Goal: Find specific page/section: Find specific page/section

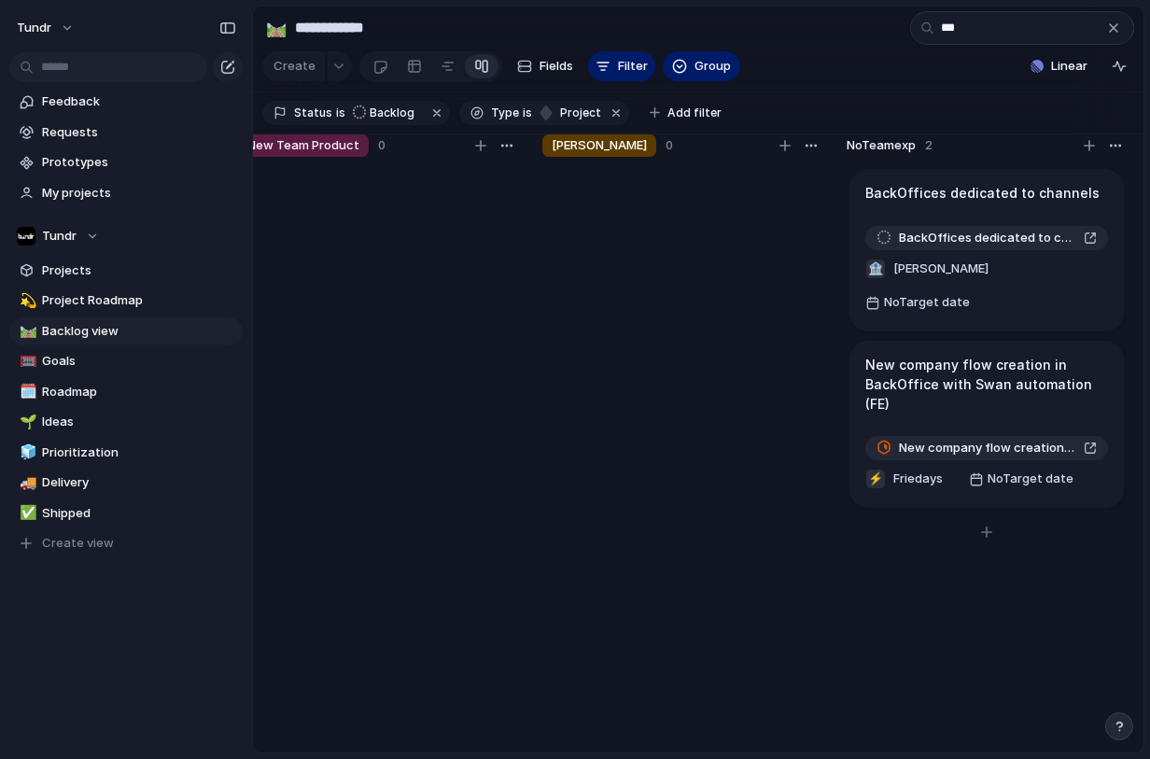
type input "***"
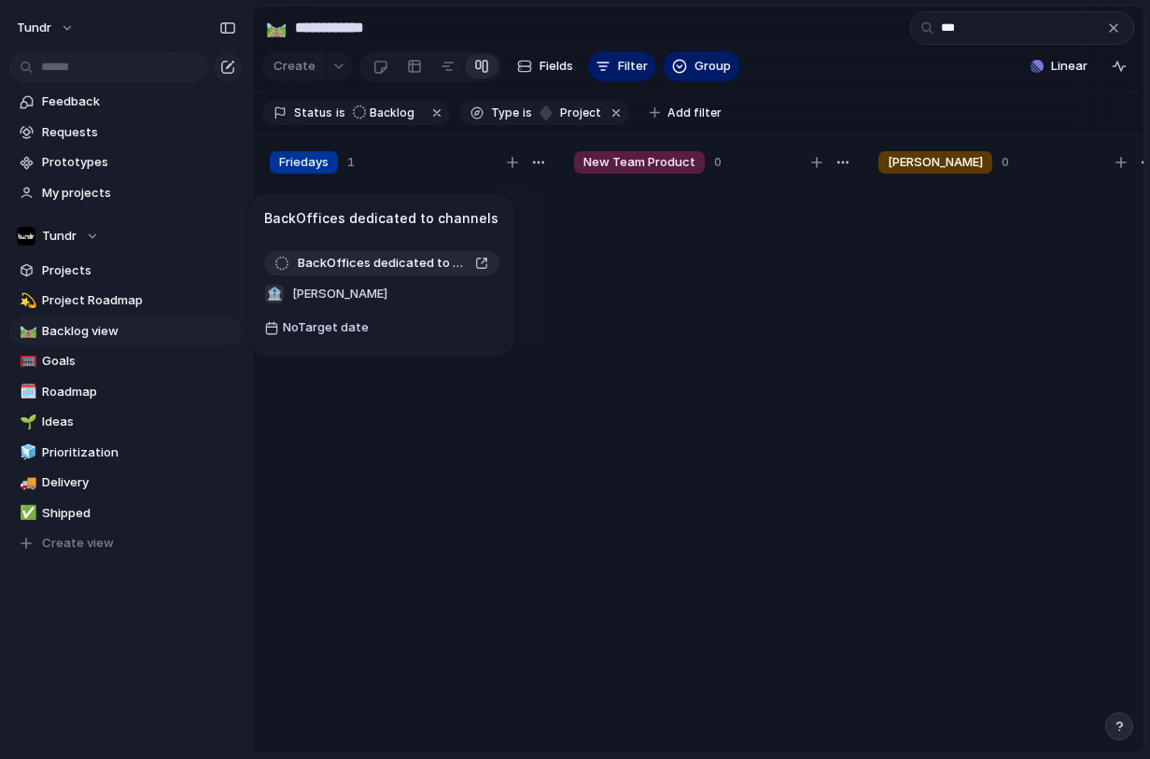
drag, startPoint x: 965, startPoint y: 209, endPoint x: 370, endPoint y: 232, distance: 596.0
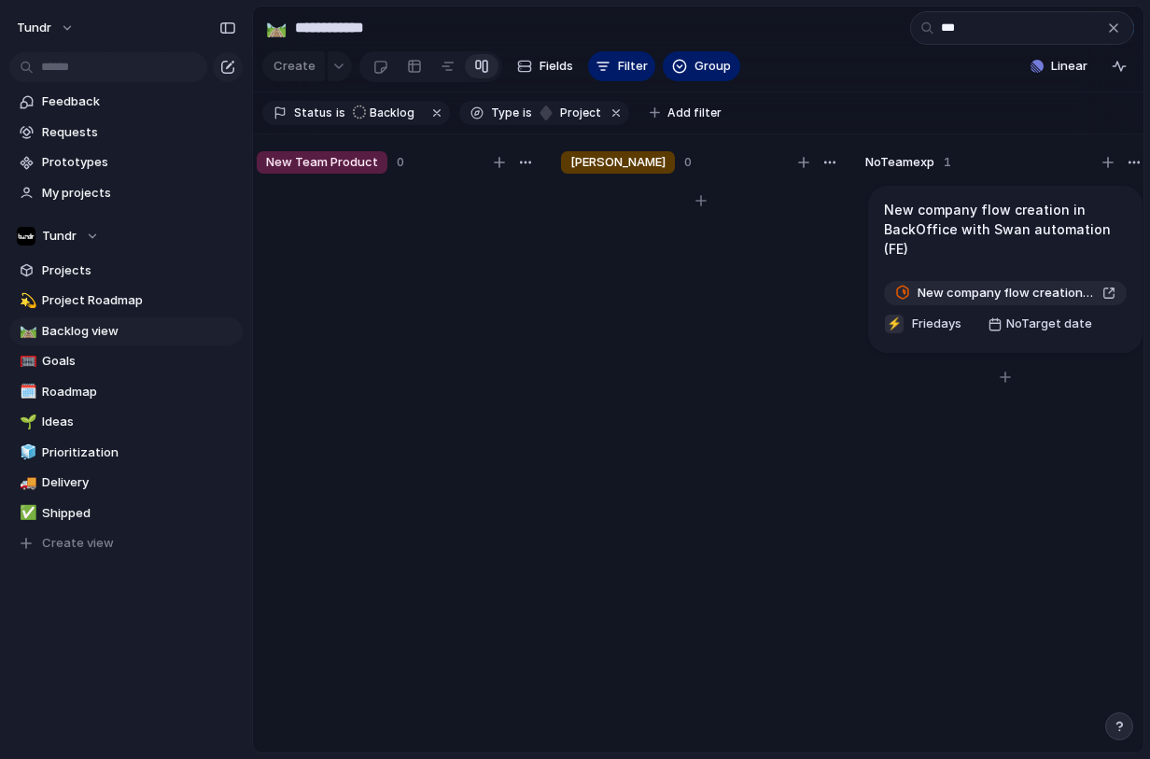
scroll to position [0, 337]
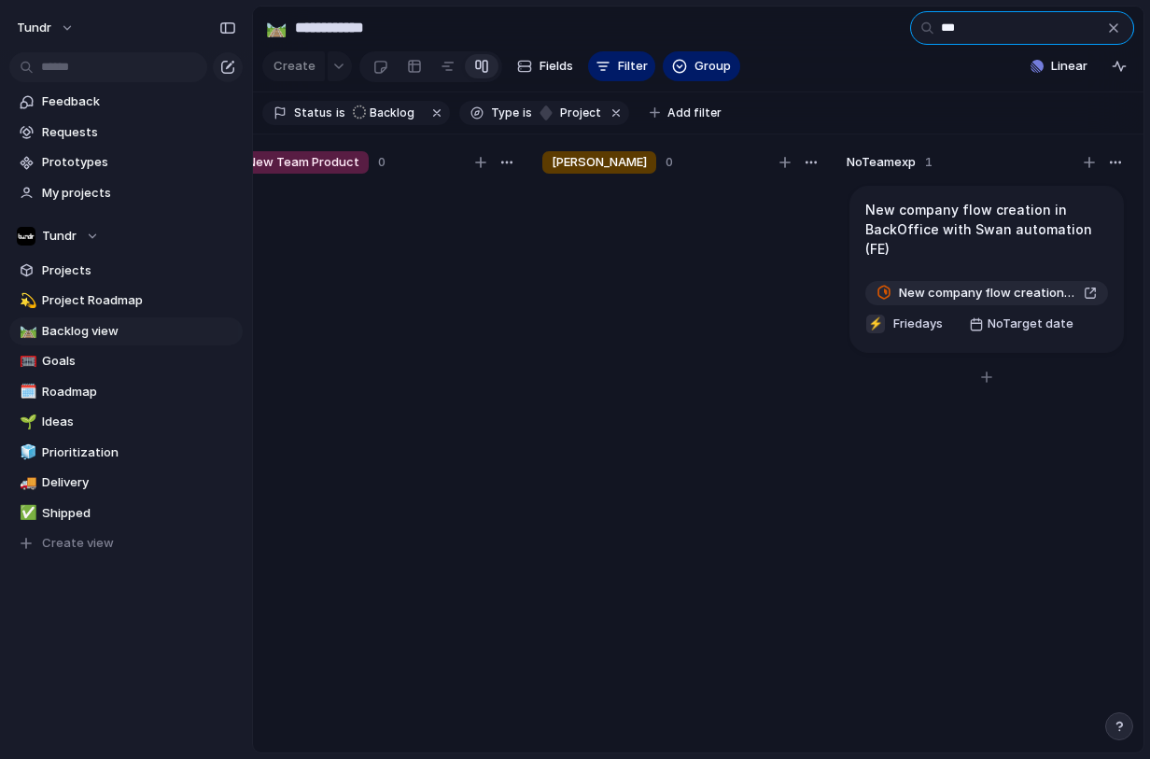
click at [971, 31] on input "***" at bounding box center [1022, 28] width 224 height 34
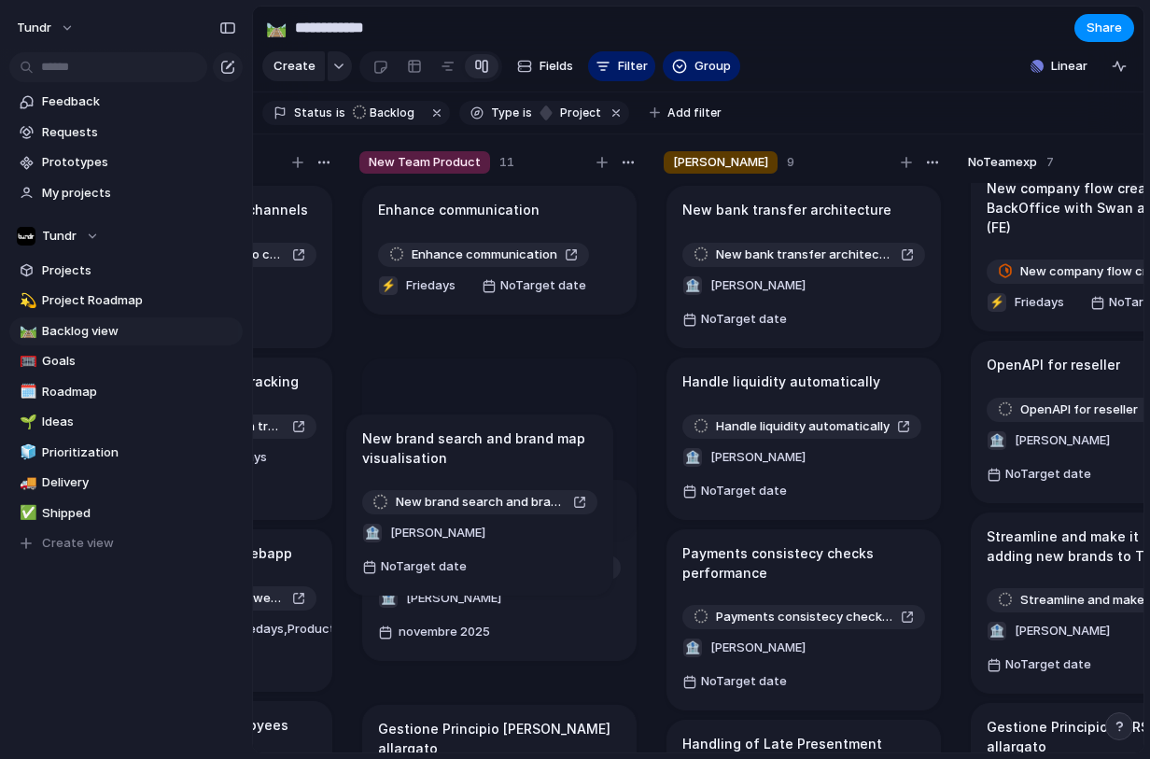
scroll to position [0, 214]
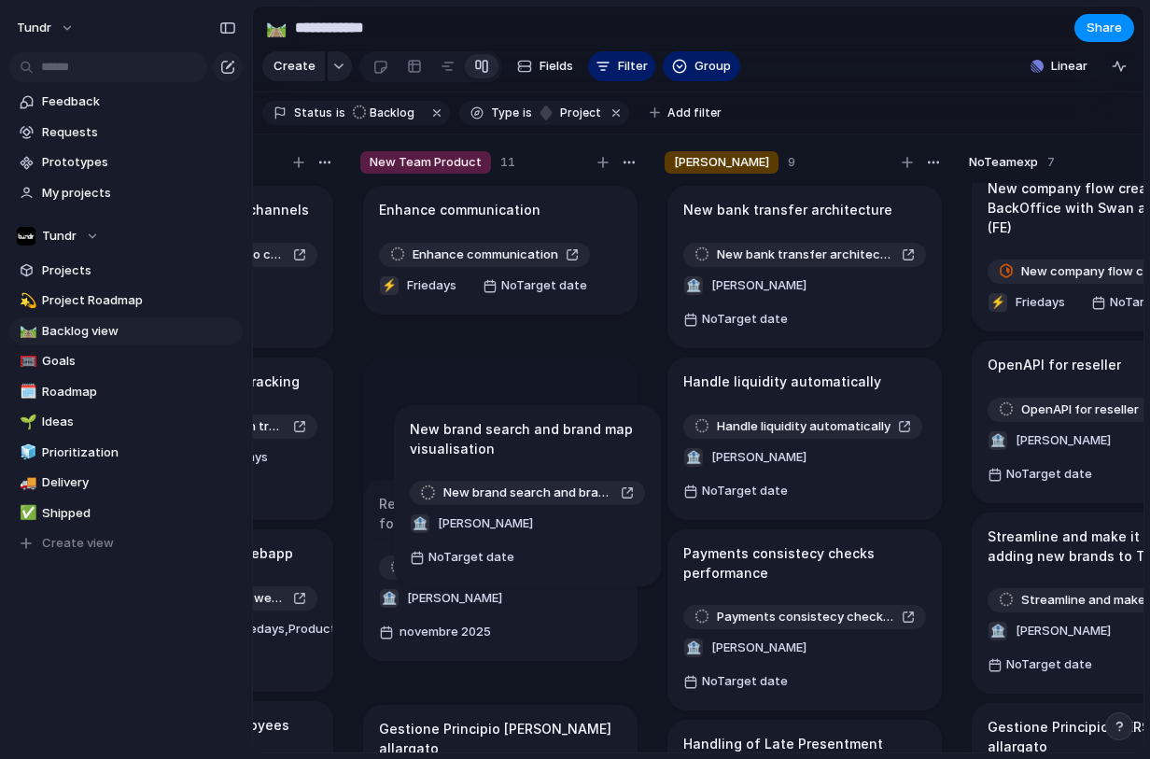
drag, startPoint x: 927, startPoint y: 507, endPoint x: 471, endPoint y: 442, distance: 460.1
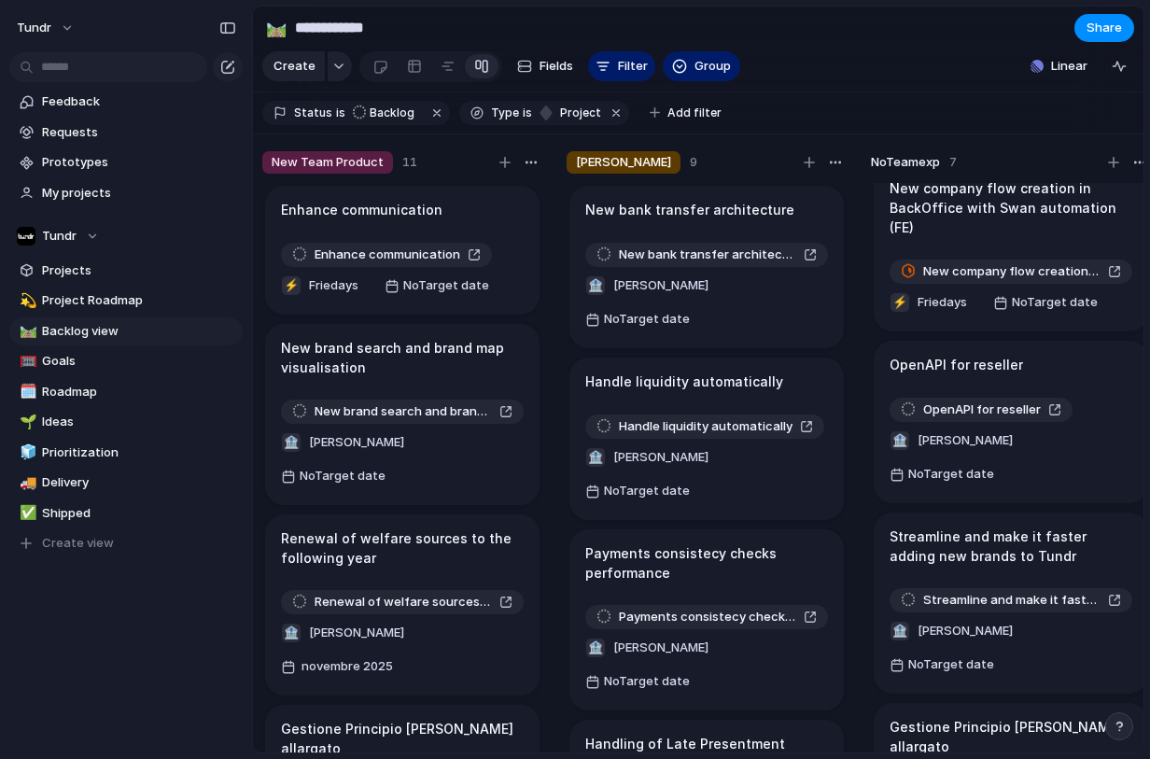
scroll to position [0, 337]
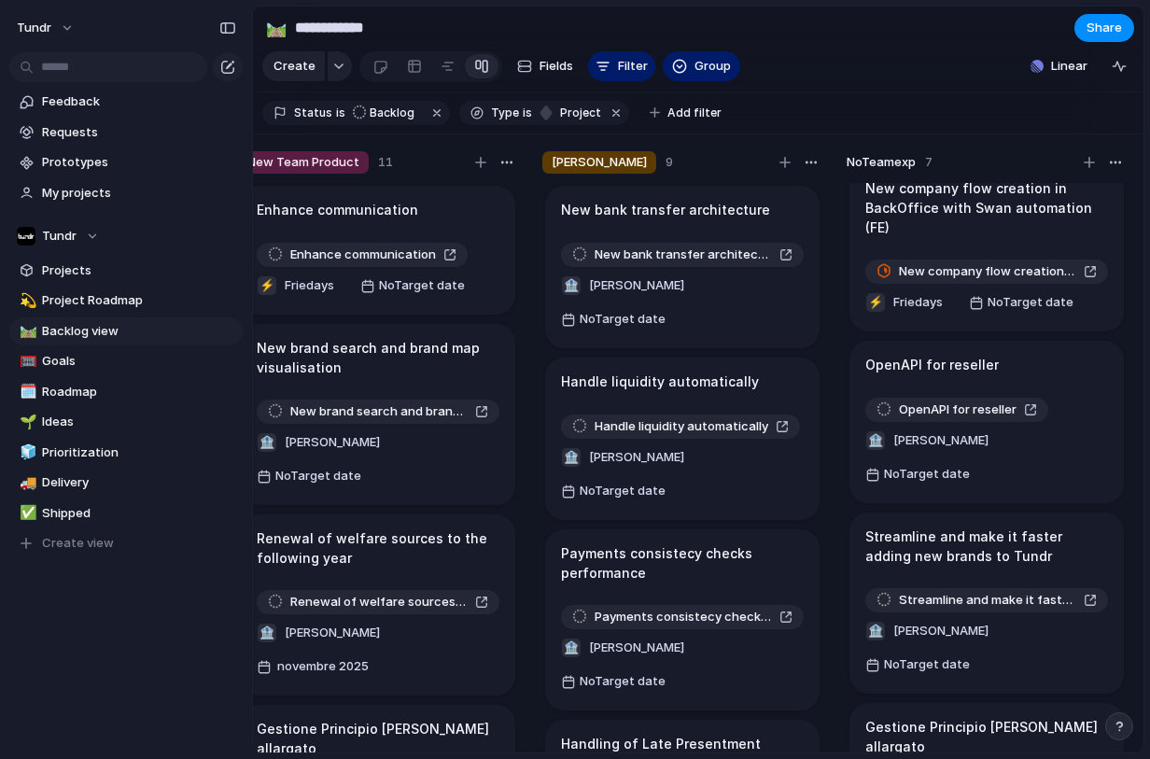
click at [327, 172] on span "New Team Product" at bounding box center [303, 162] width 112 height 19
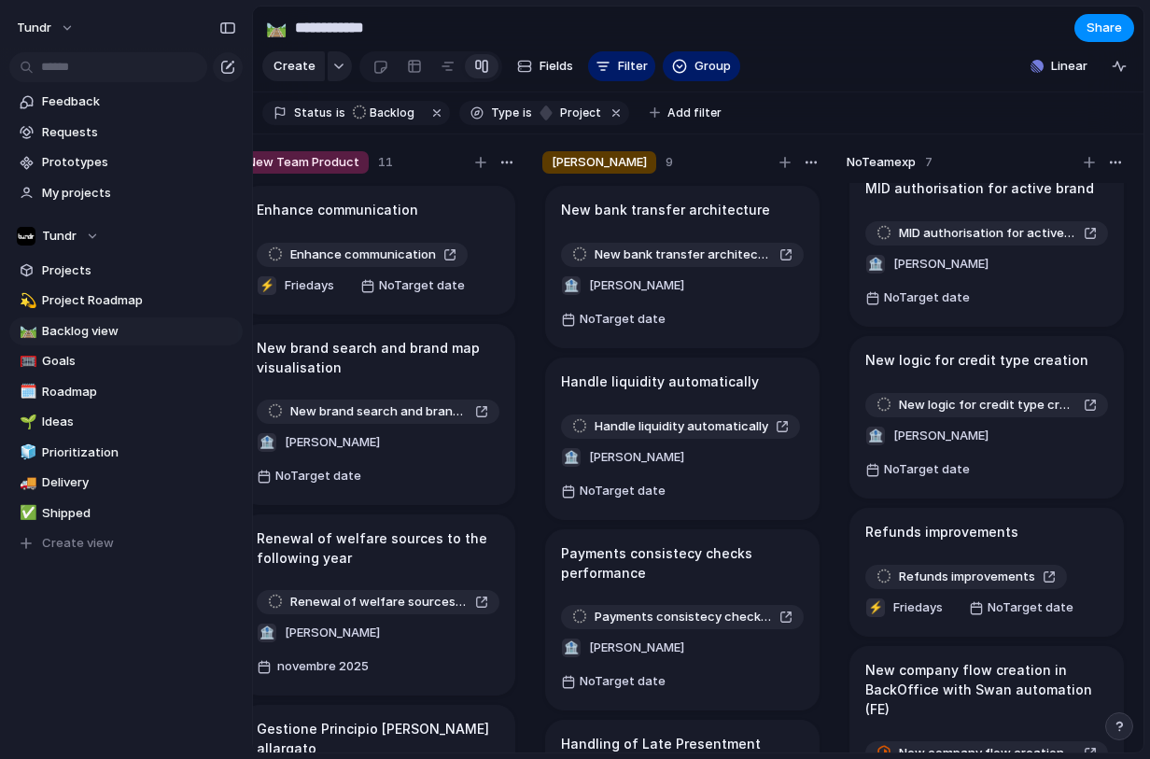
scroll to position [0, 0]
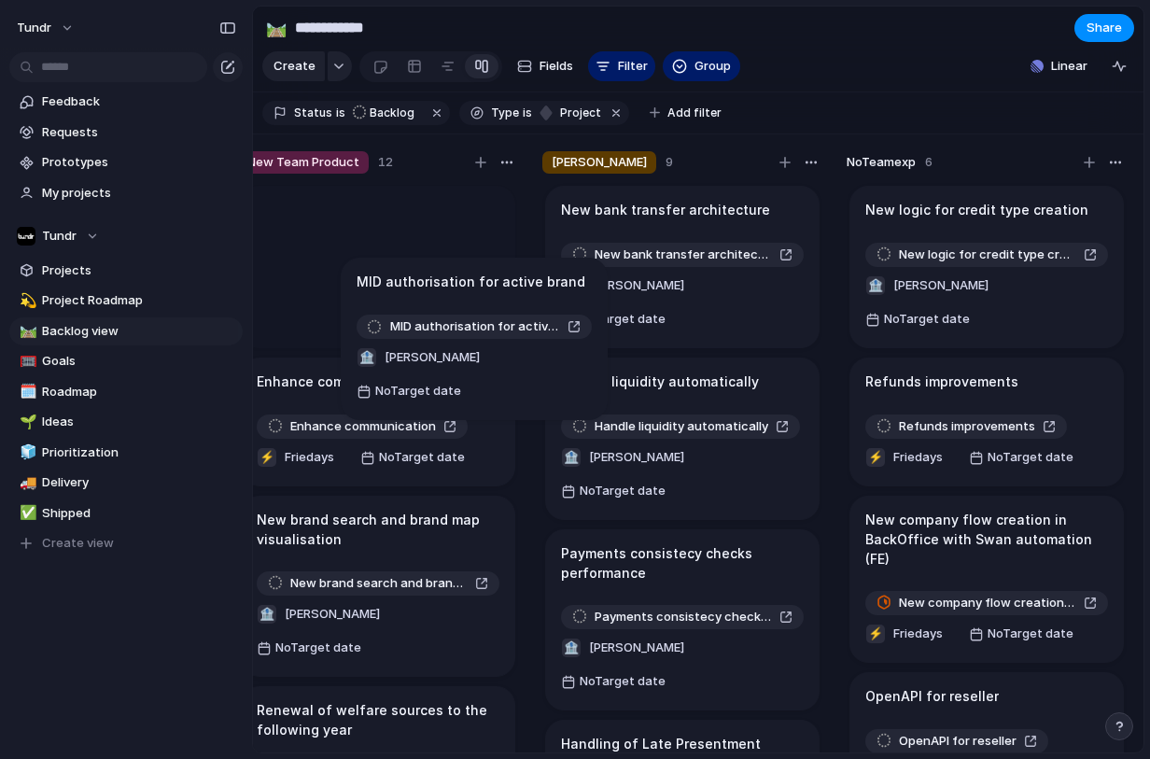
drag, startPoint x: 937, startPoint y: 230, endPoint x: 428, endPoint y: 288, distance: 513.0
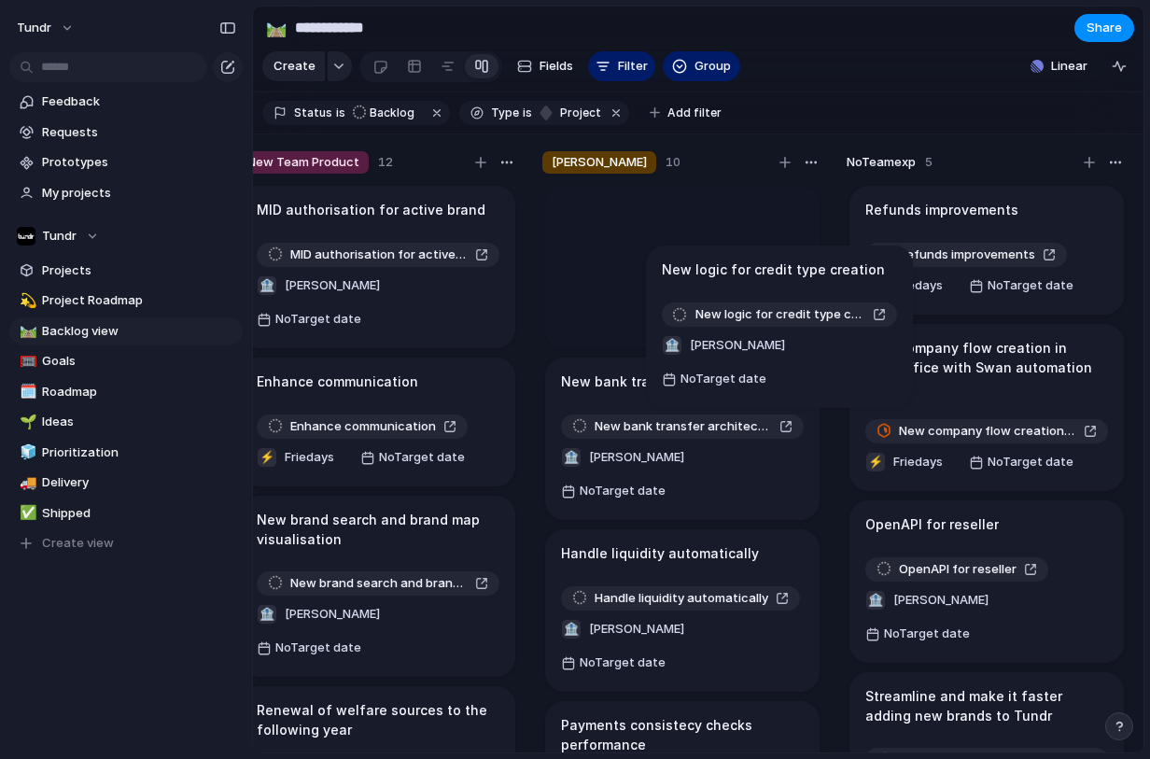
drag, startPoint x: 937, startPoint y: 227, endPoint x: 734, endPoint y: 273, distance: 208.6
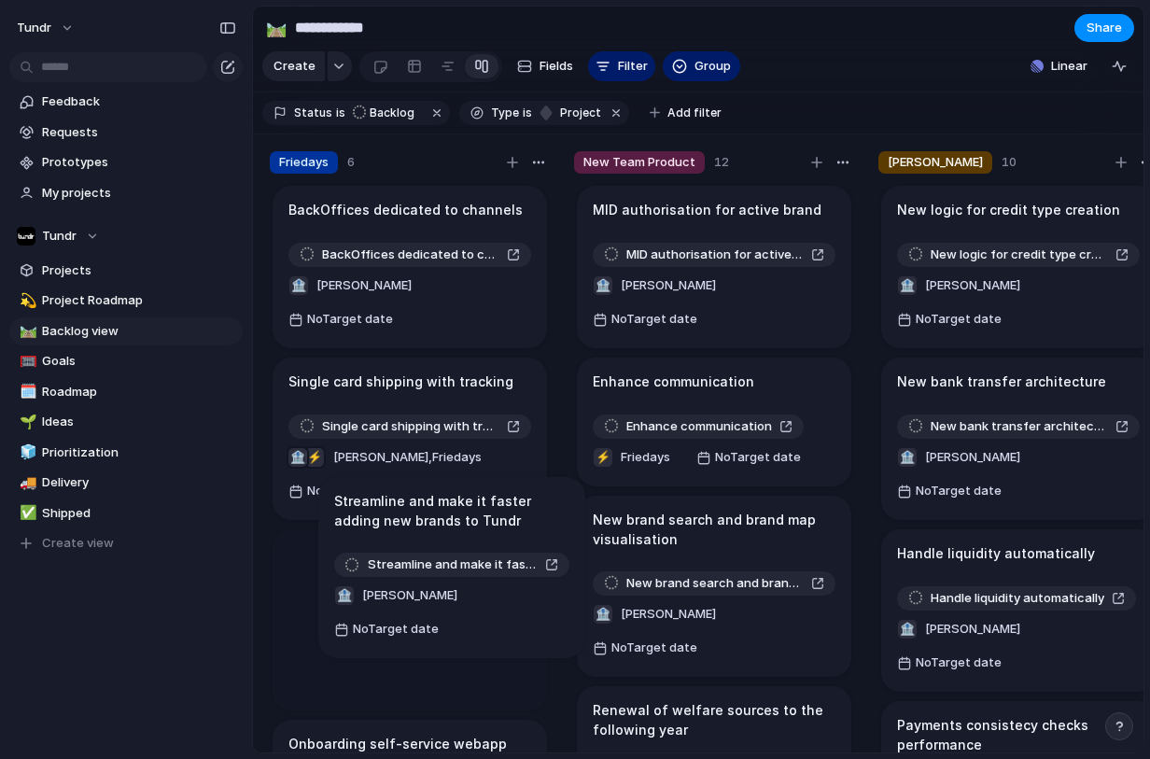
drag, startPoint x: 948, startPoint y: 598, endPoint x: 417, endPoint y: 515, distance: 537.6
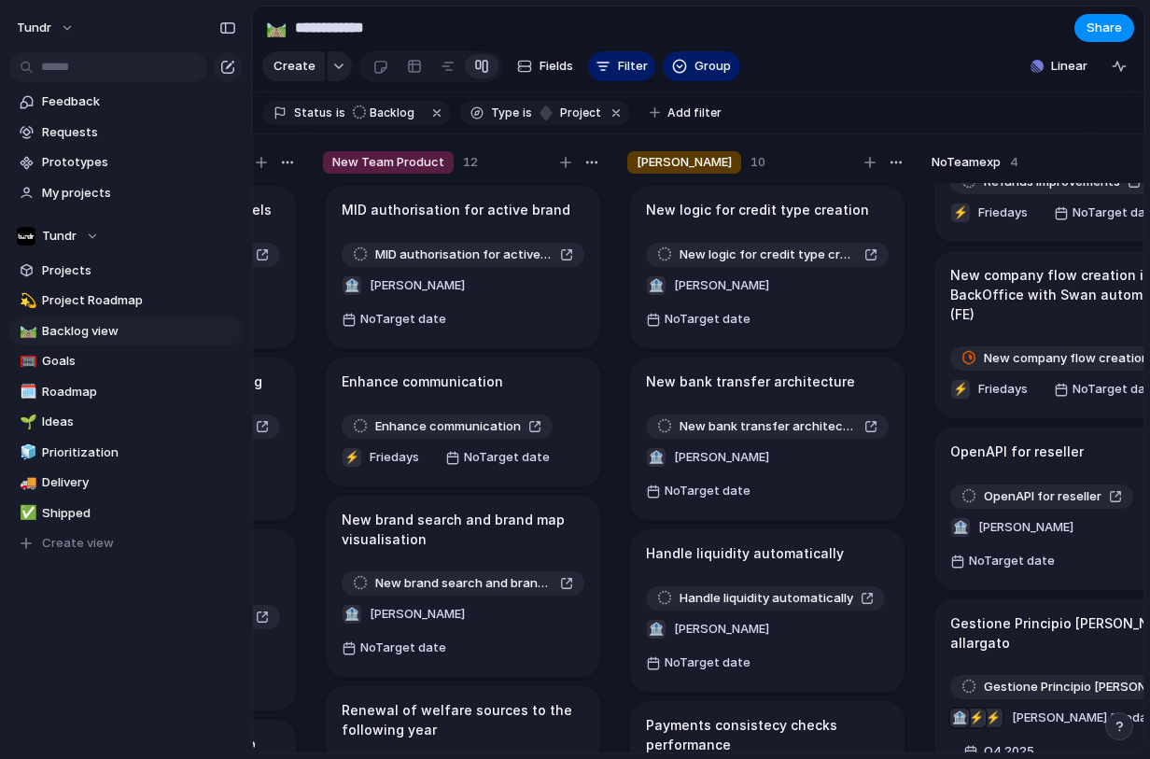
scroll to position [0, 337]
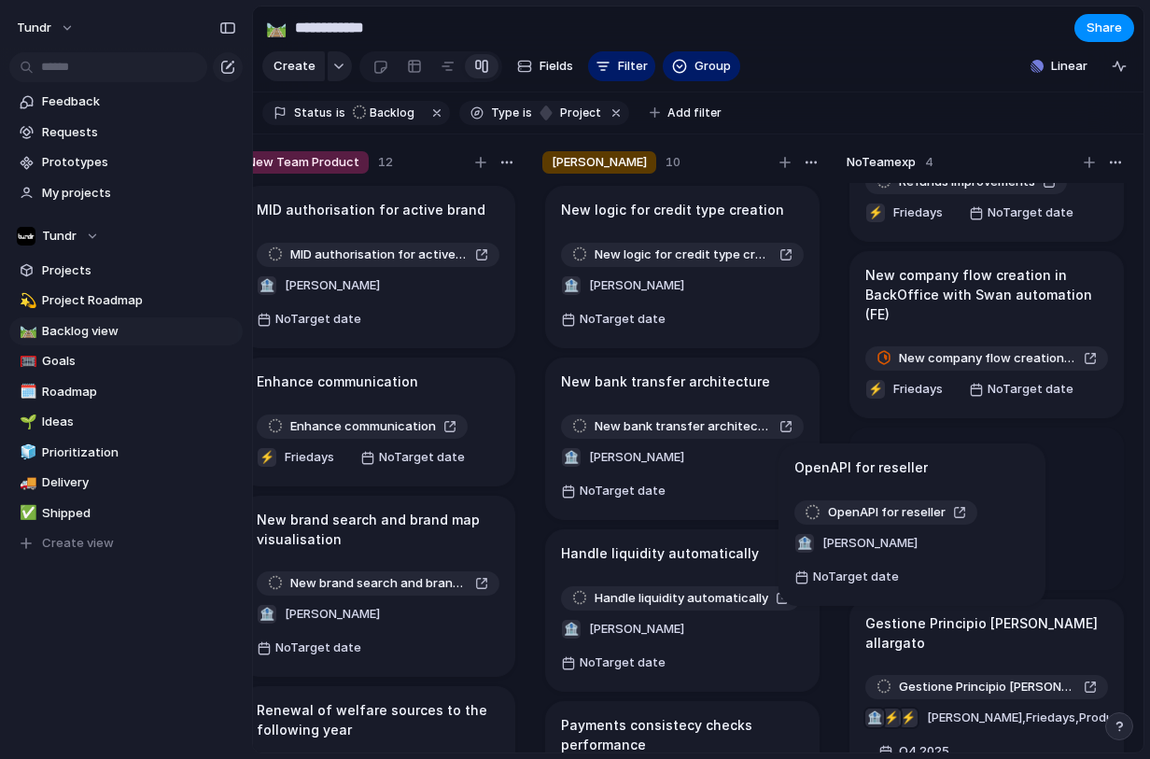
drag, startPoint x: 945, startPoint y: 471, endPoint x: 923, endPoint y: 475, distance: 21.8
click at [923, 475] on body "**********" at bounding box center [575, 379] width 1150 height 759
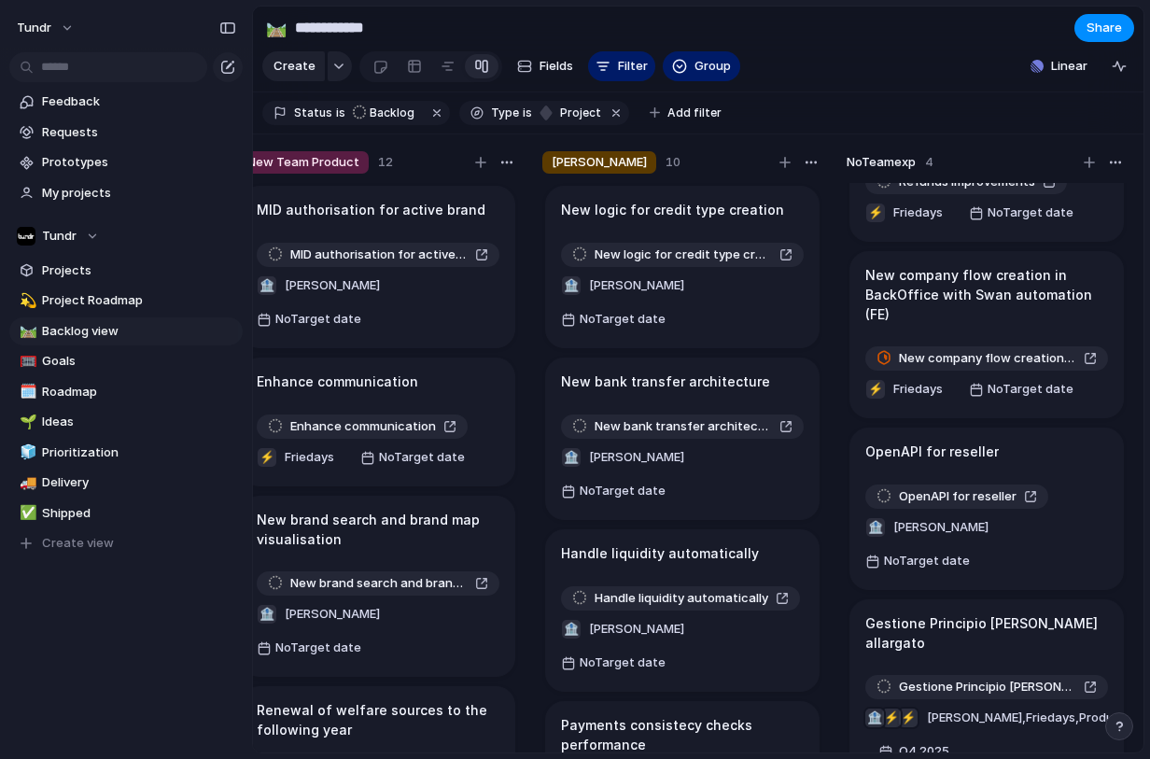
scroll to position [0, 0]
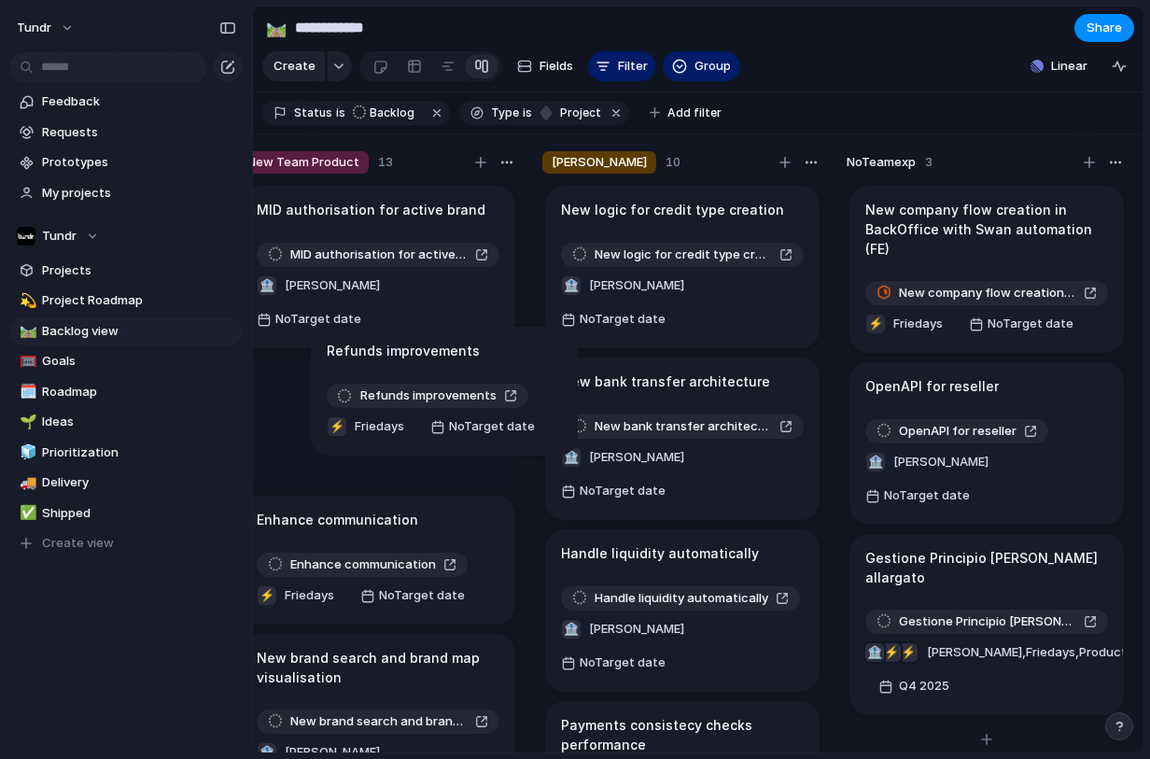
drag, startPoint x: 968, startPoint y: 228, endPoint x: 429, endPoint y: 355, distance: 553.4
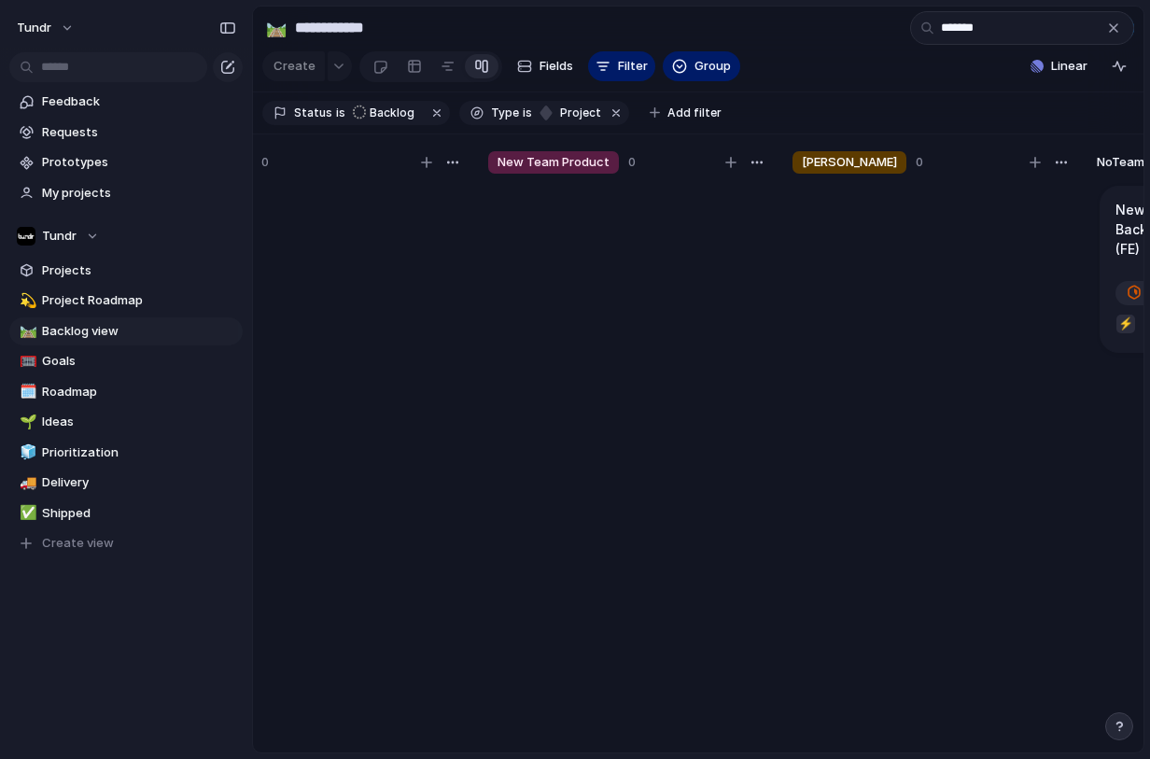
scroll to position [0, 337]
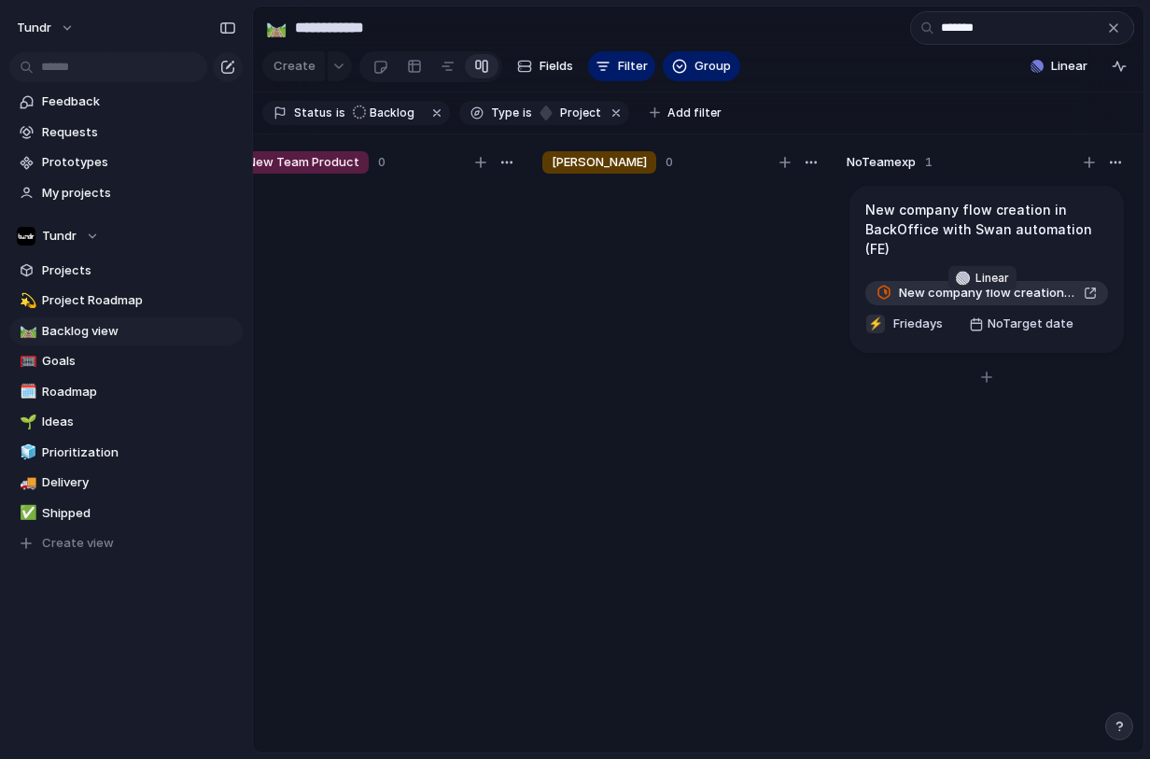
type input "*******"
click at [950, 302] on span "New company flow creation in BackOffice & WebApp with Swan automation (FE)" at bounding box center [987, 293] width 177 height 19
click at [960, 254] on h1 "New company flow creation in BackOffice with Swan automation (FE)" at bounding box center [986, 229] width 243 height 59
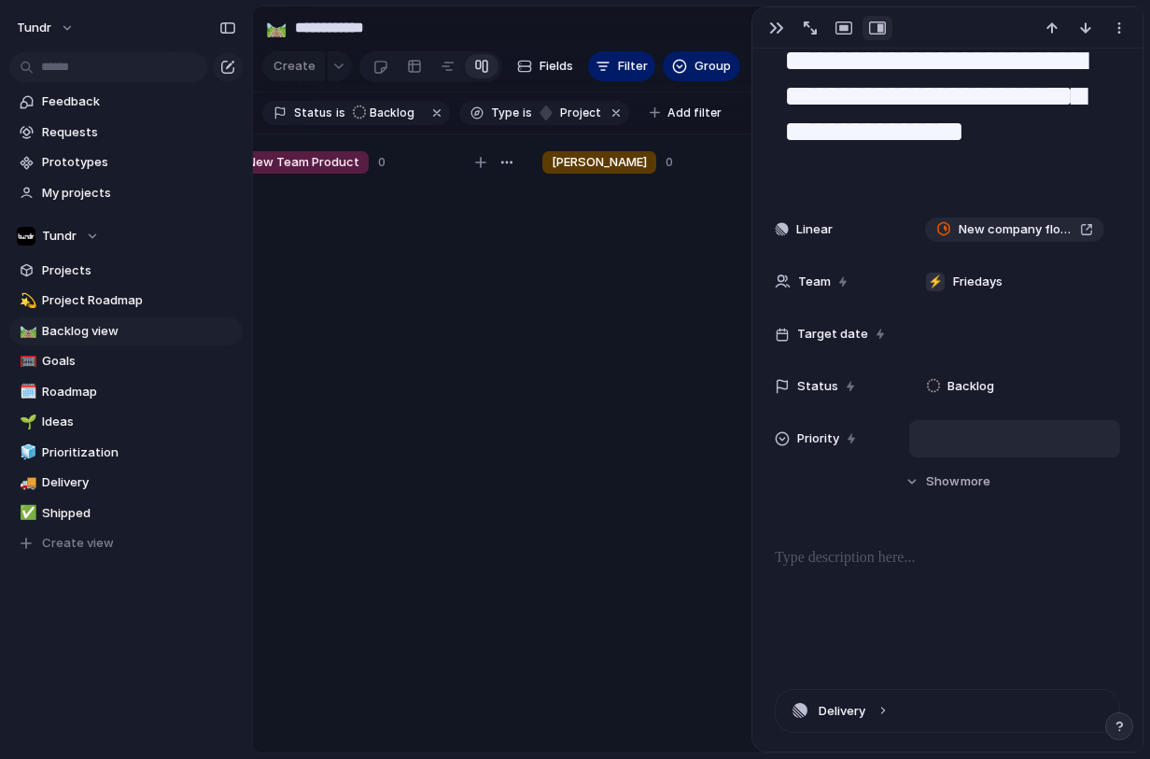
scroll to position [111, 0]
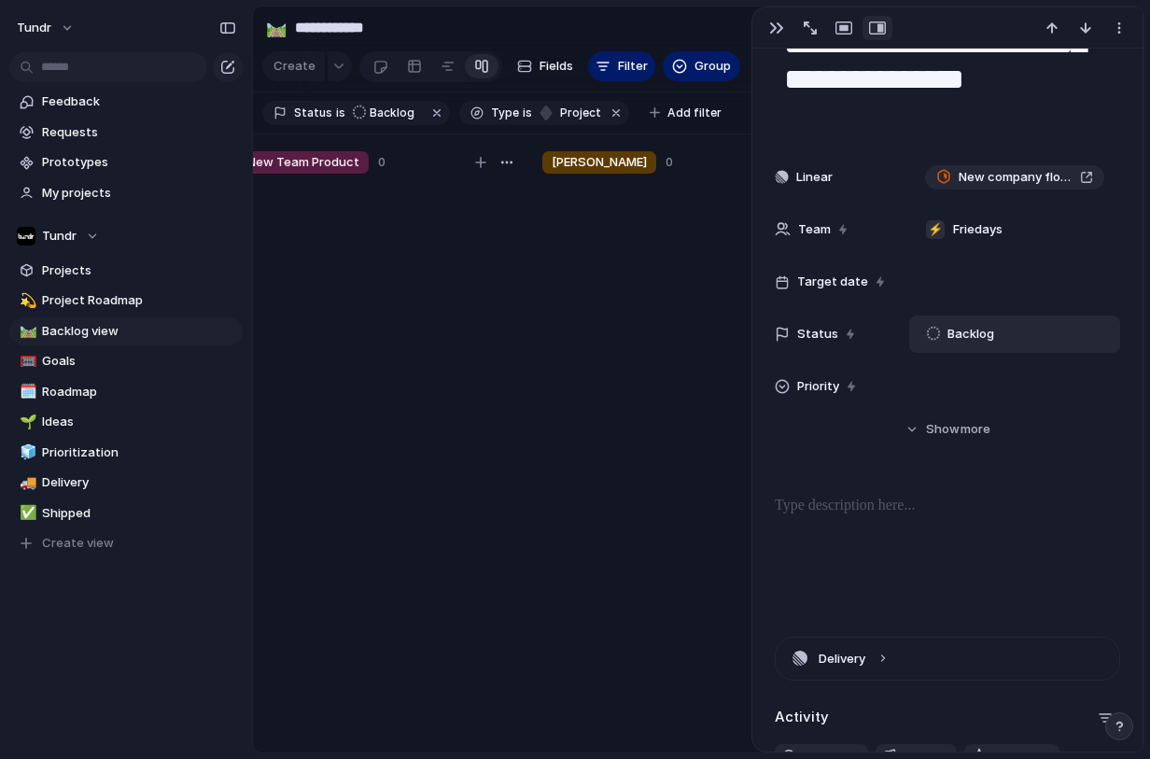
click at [969, 332] on span "Backlog" at bounding box center [971, 334] width 47 height 19
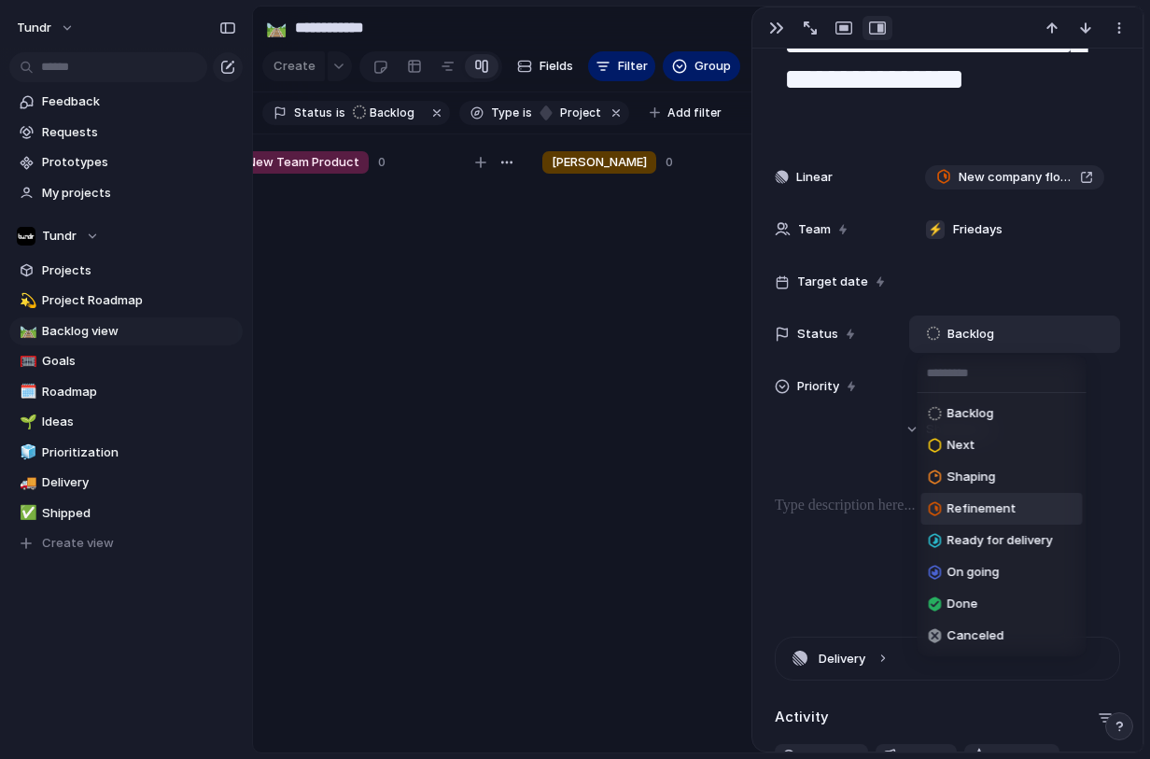
click at [982, 506] on span "Refinement" at bounding box center [982, 508] width 69 height 19
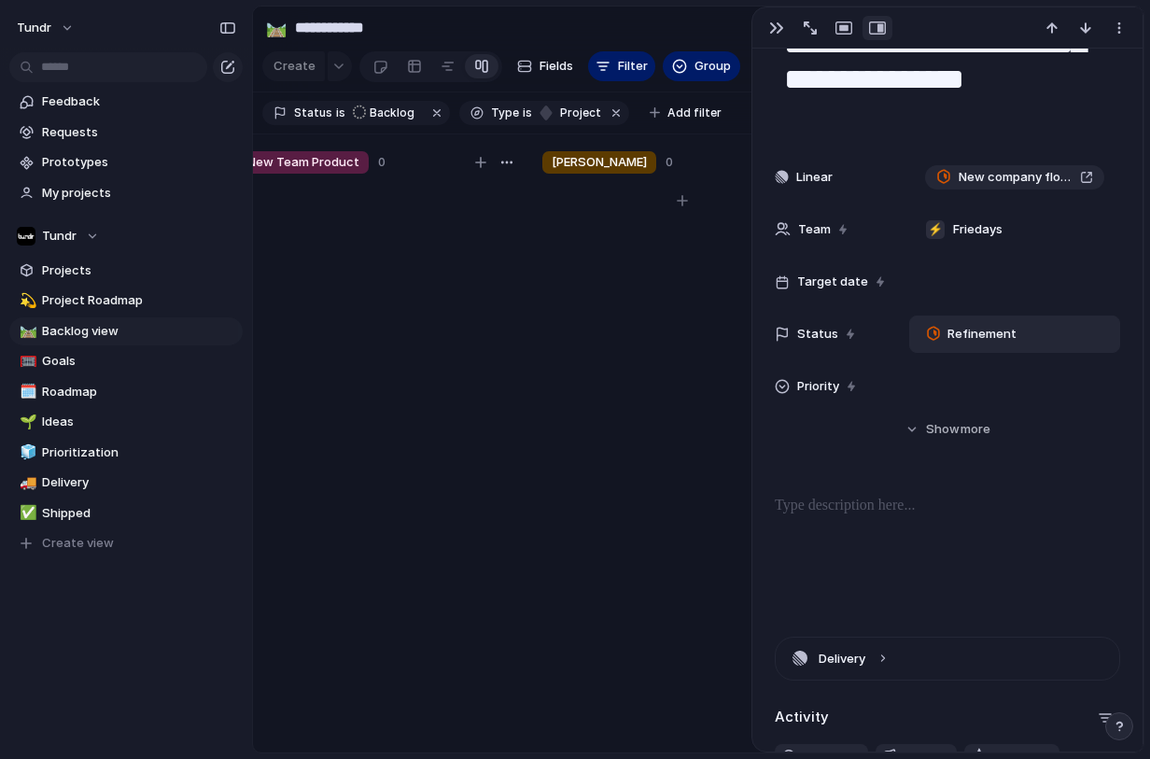
click at [635, 394] on div at bounding box center [682, 476] width 280 height 587
click at [643, 414] on div at bounding box center [682, 476] width 280 height 587
click at [778, 29] on div "button" at bounding box center [776, 28] width 15 height 15
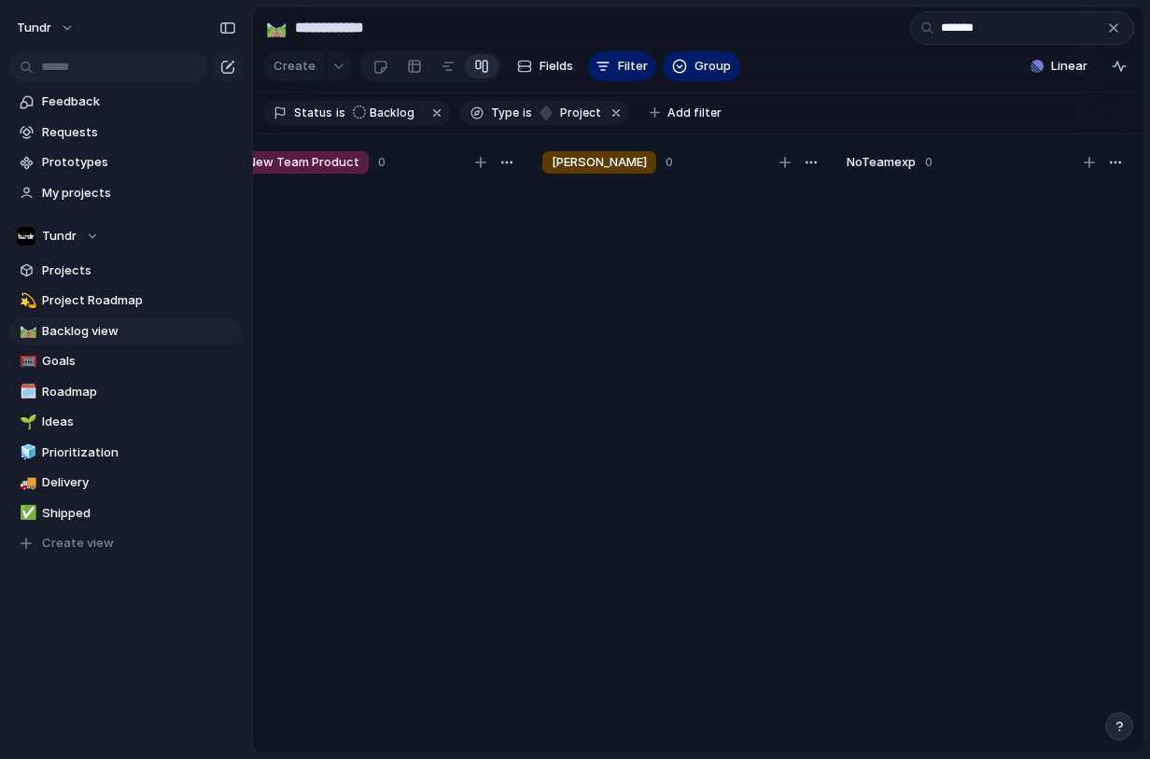
click at [1116, 31] on div "button" at bounding box center [1113, 28] width 15 height 15
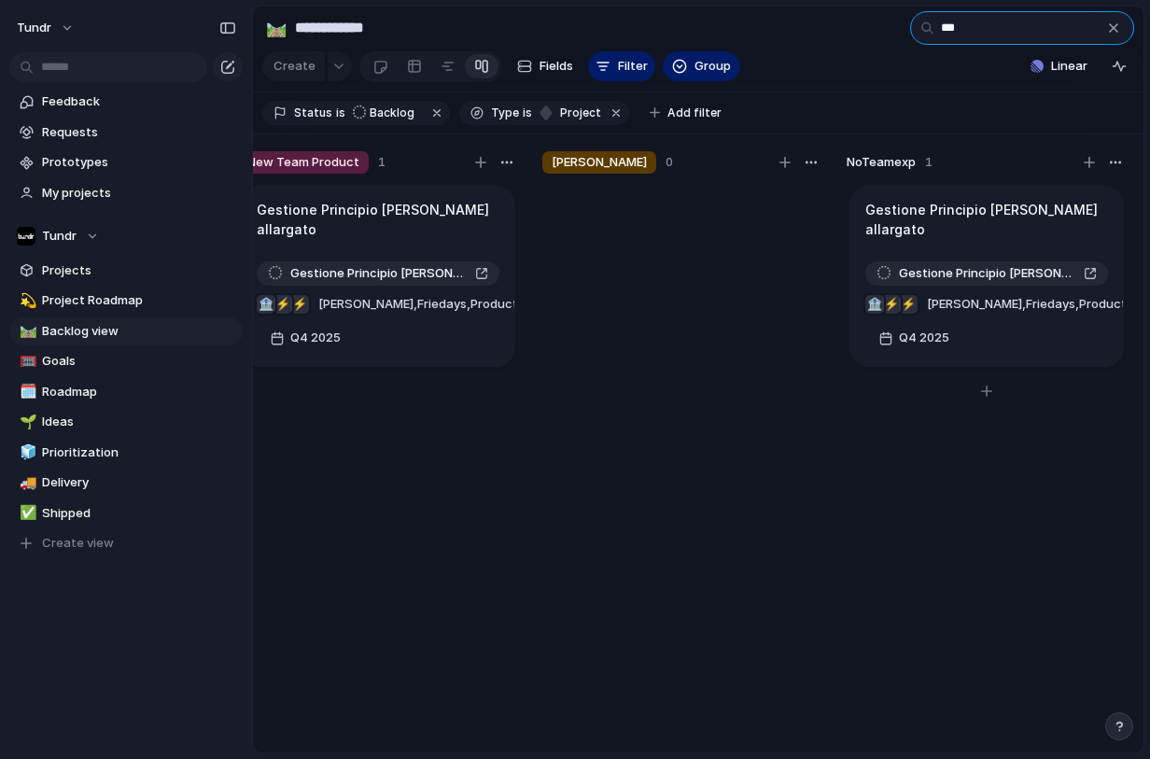
type input "***"
click at [978, 285] on div at bounding box center [972, 287] width 13 height 13
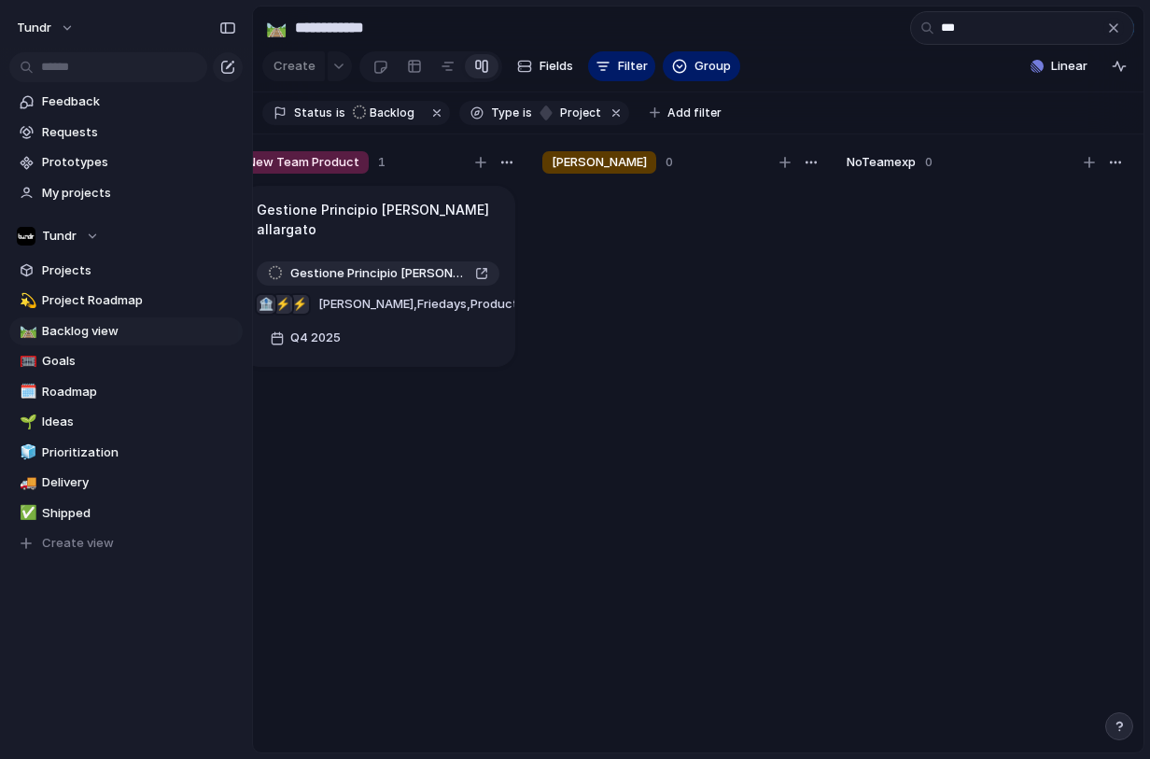
click at [1111, 35] on div "button" at bounding box center [1113, 28] width 15 height 15
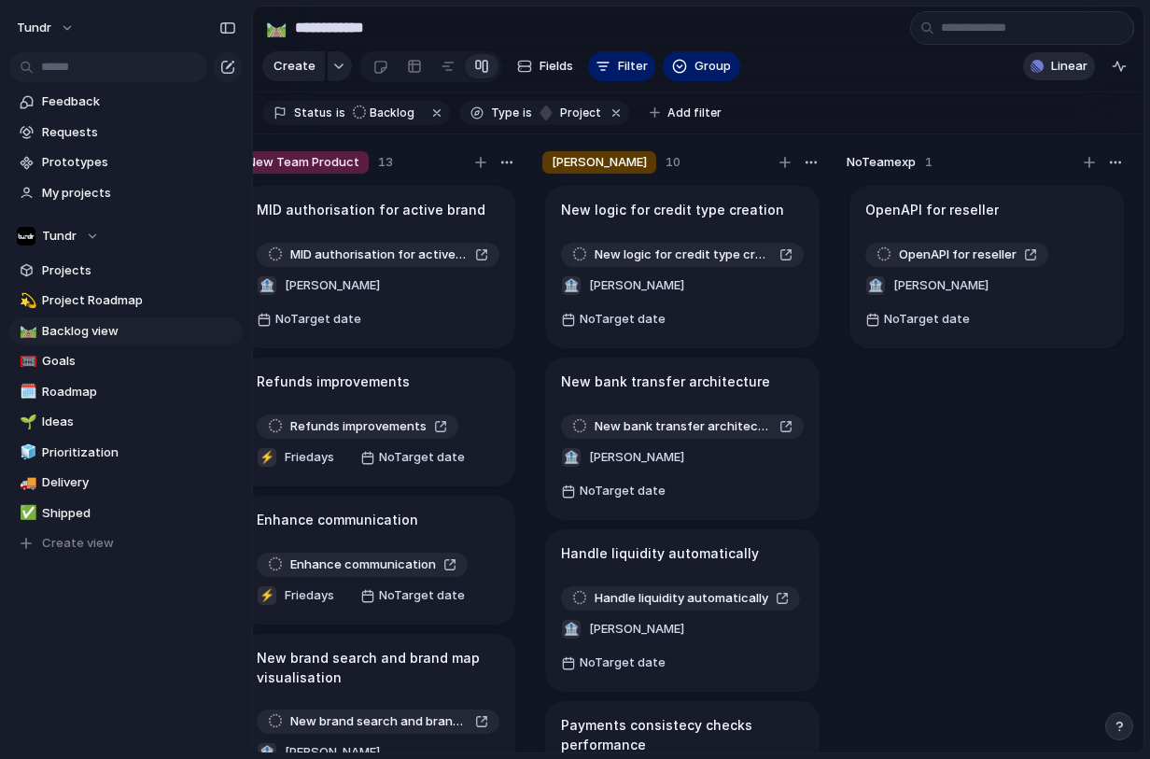
click at [1063, 74] on span "Linear" at bounding box center [1069, 66] width 36 height 19
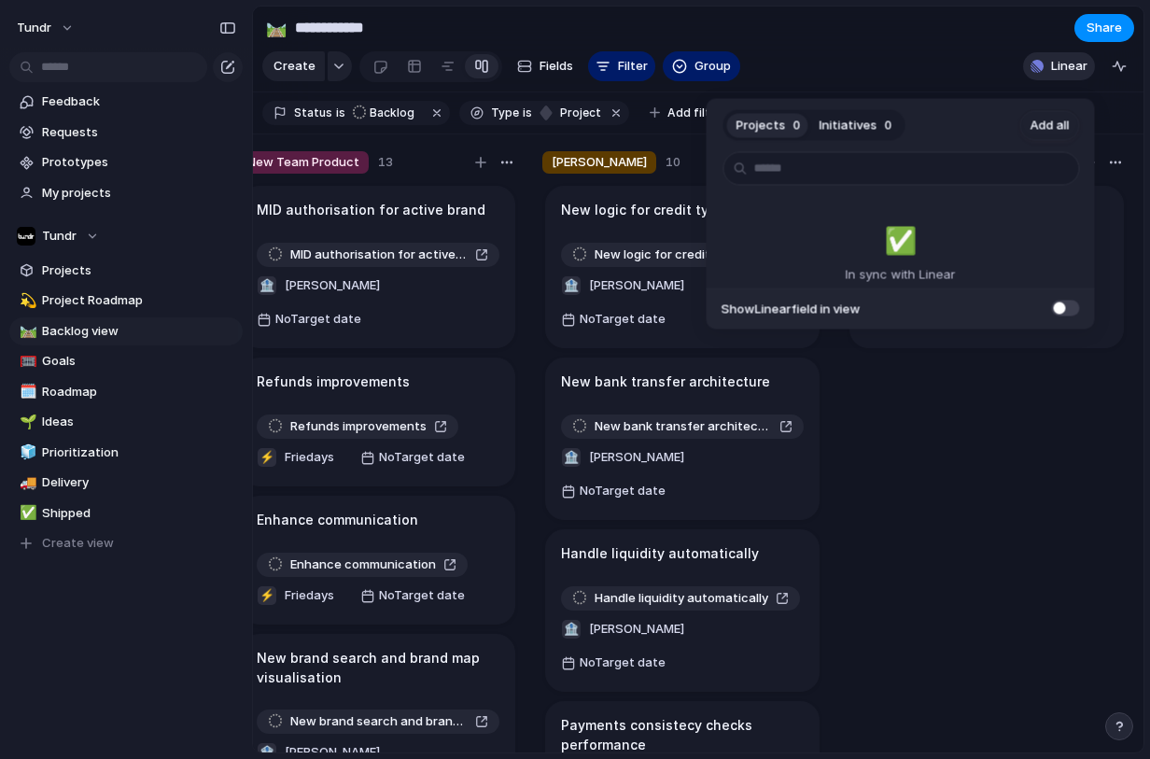
click at [1063, 74] on div "Projects 0 Initiatives 0 Add all ✅️ In sync with Linear Show Linear field in vi…" at bounding box center [575, 379] width 1150 height 759
